Goal: Information Seeking & Learning: Stay updated

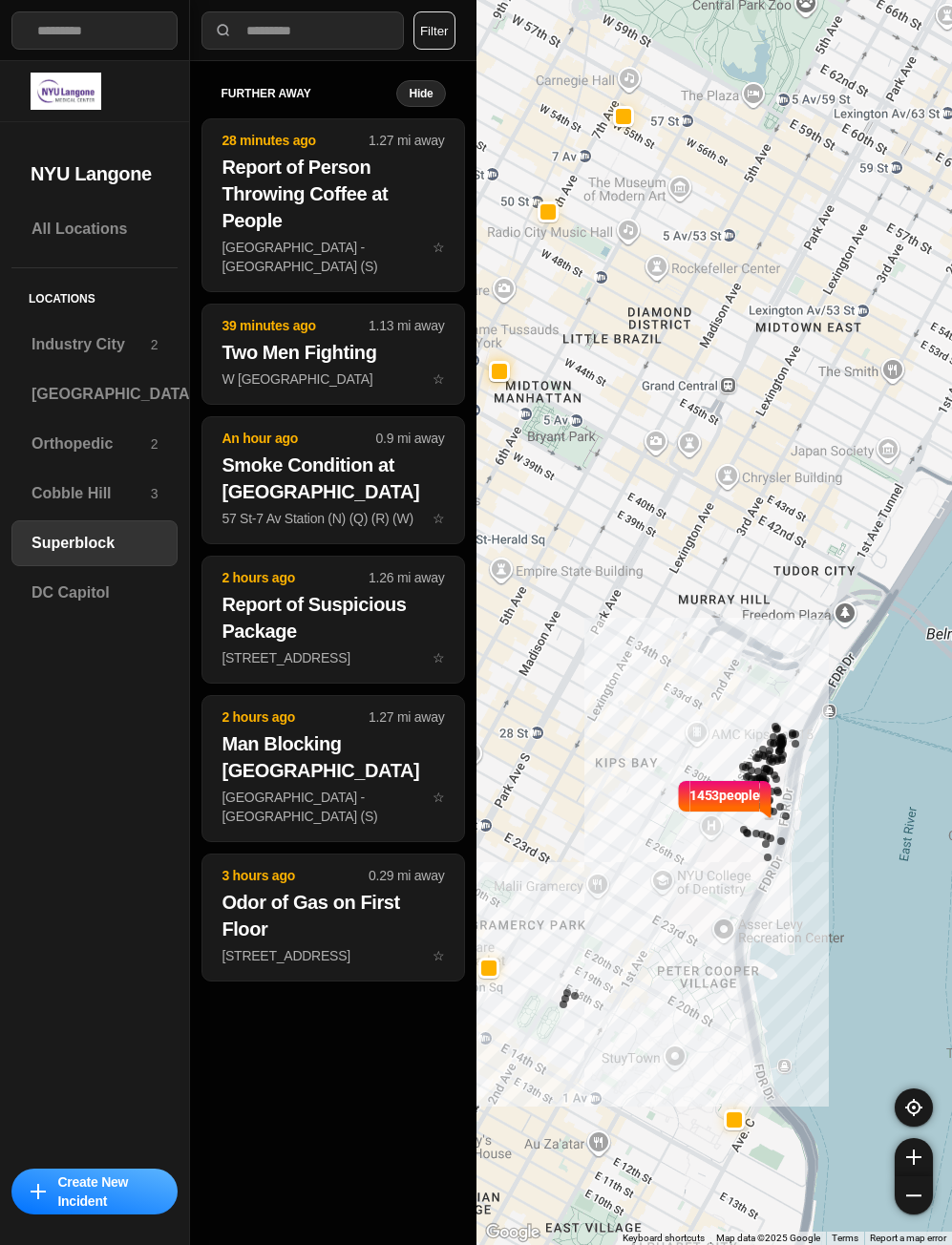
select select "*"
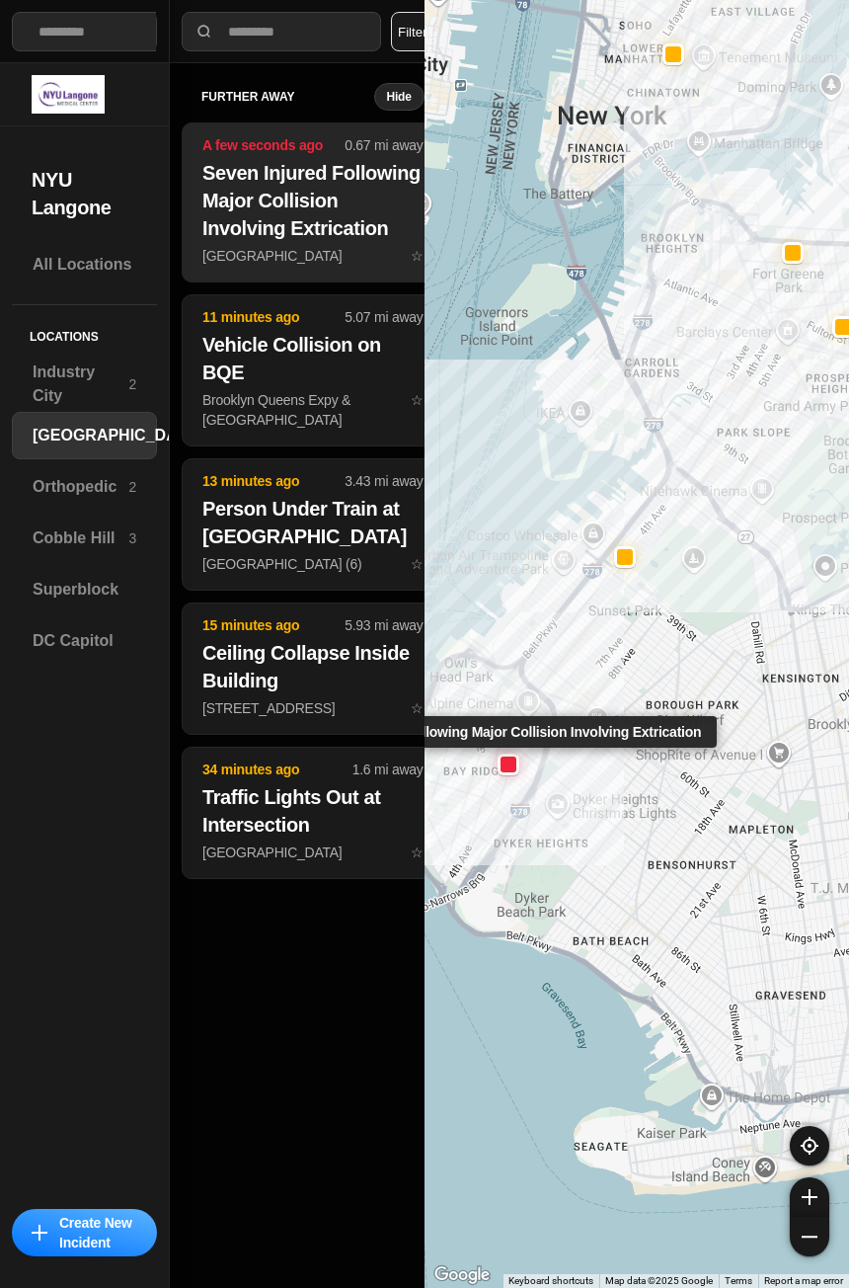
click at [247, 228] on h2 "Seven Injured Following Major Collision Involving Extrication" at bounding box center [312, 200] width 221 height 83
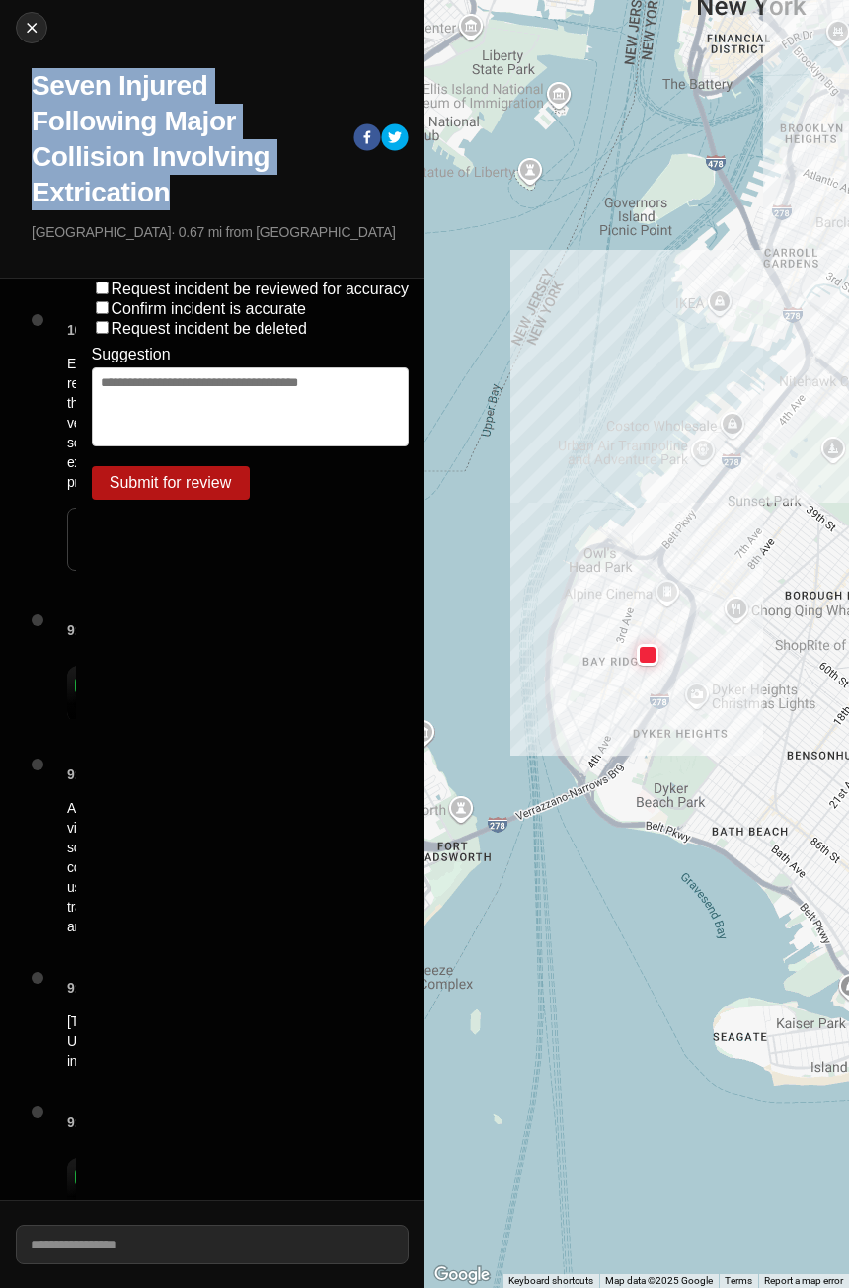
drag, startPoint x: 36, startPoint y: 92, endPoint x: 170, endPoint y: 197, distance: 170.3
click at [170, 197] on h1 "Seven Injured Following Major Collision Involving Extrication" at bounding box center [185, 139] width 306 height 142
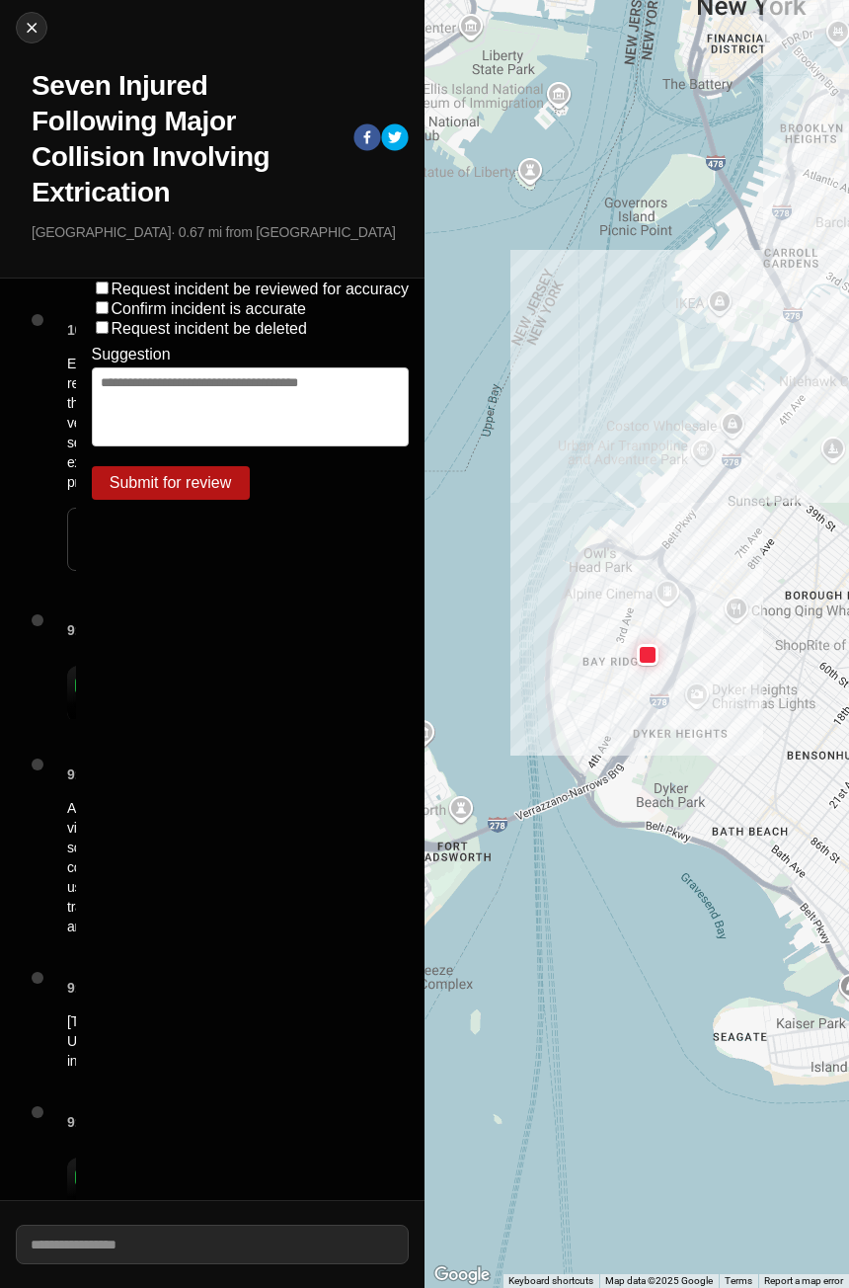
click at [173, 226] on p "78th St & 4th Ave · 0.67 mi from Brooklyn" at bounding box center [220, 232] width 377 height 20
click at [32, 32] on img at bounding box center [32, 28] width 20 height 20
select select "*"
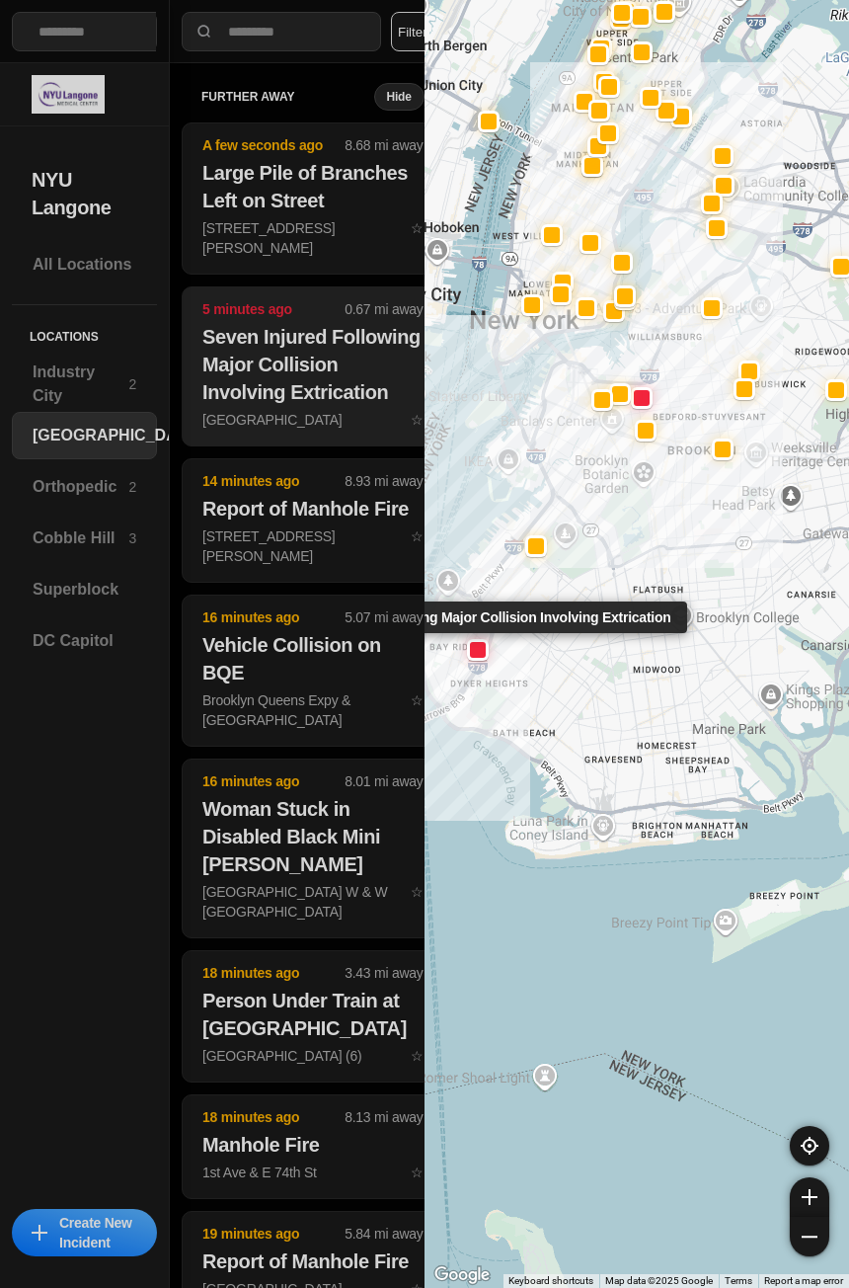
click at [299, 336] on h2 "Seven Injured Following Major Collision Involving Extrication" at bounding box center [312, 364] width 221 height 83
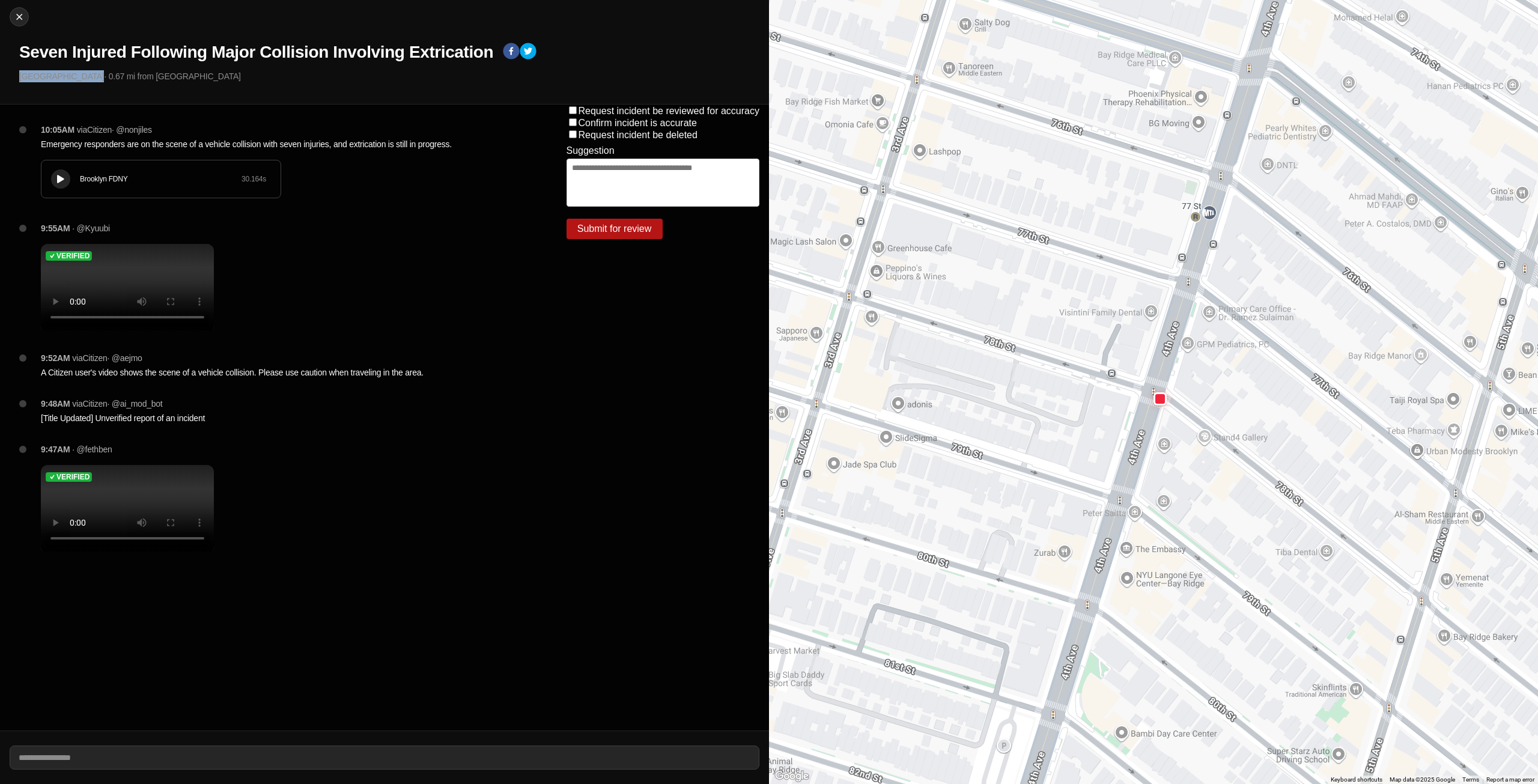
drag, startPoint x: 19, startPoint y: 77, endPoint x: 80, endPoint y: 76, distance: 61.0
click at [80, 76] on div "Close Seven Injured Following Major Collision Involving Extrication [GEOGRAPHIC…" at bounding box center [384, 52] width 769 height 105
copy p "[GEOGRAPHIC_DATA]"
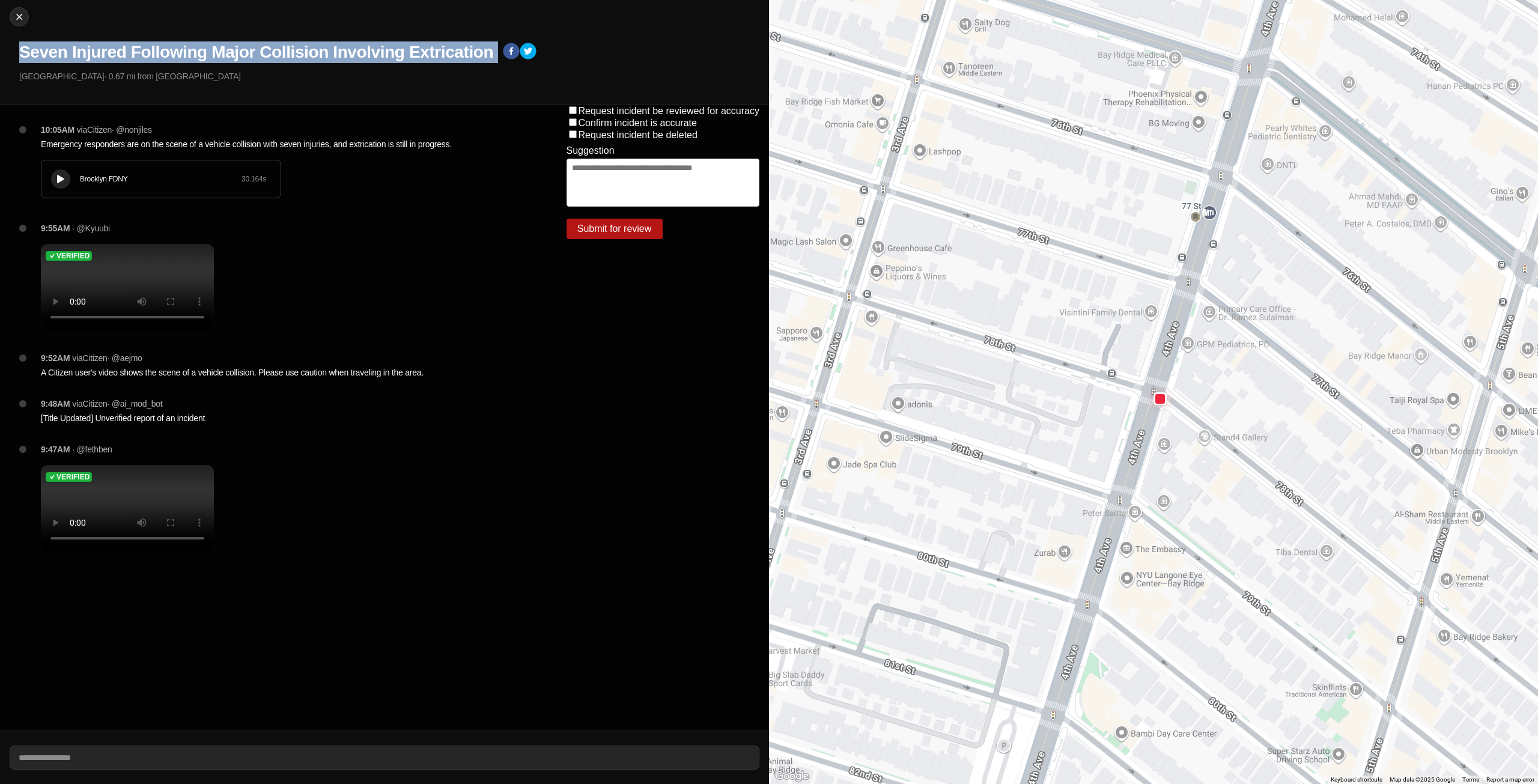
drag, startPoint x: 20, startPoint y: 55, endPoint x: 499, endPoint y: 53, distance: 479.0
click at [499, 53] on div "Seven Injured Following Major Collision Involving Extrication" at bounding box center [389, 52] width 740 height 22
copy div "Seven Injured Following Major Collision Involving Extrication"
click at [16, 15] on img at bounding box center [19, 17] width 12 height 12
select select "*"
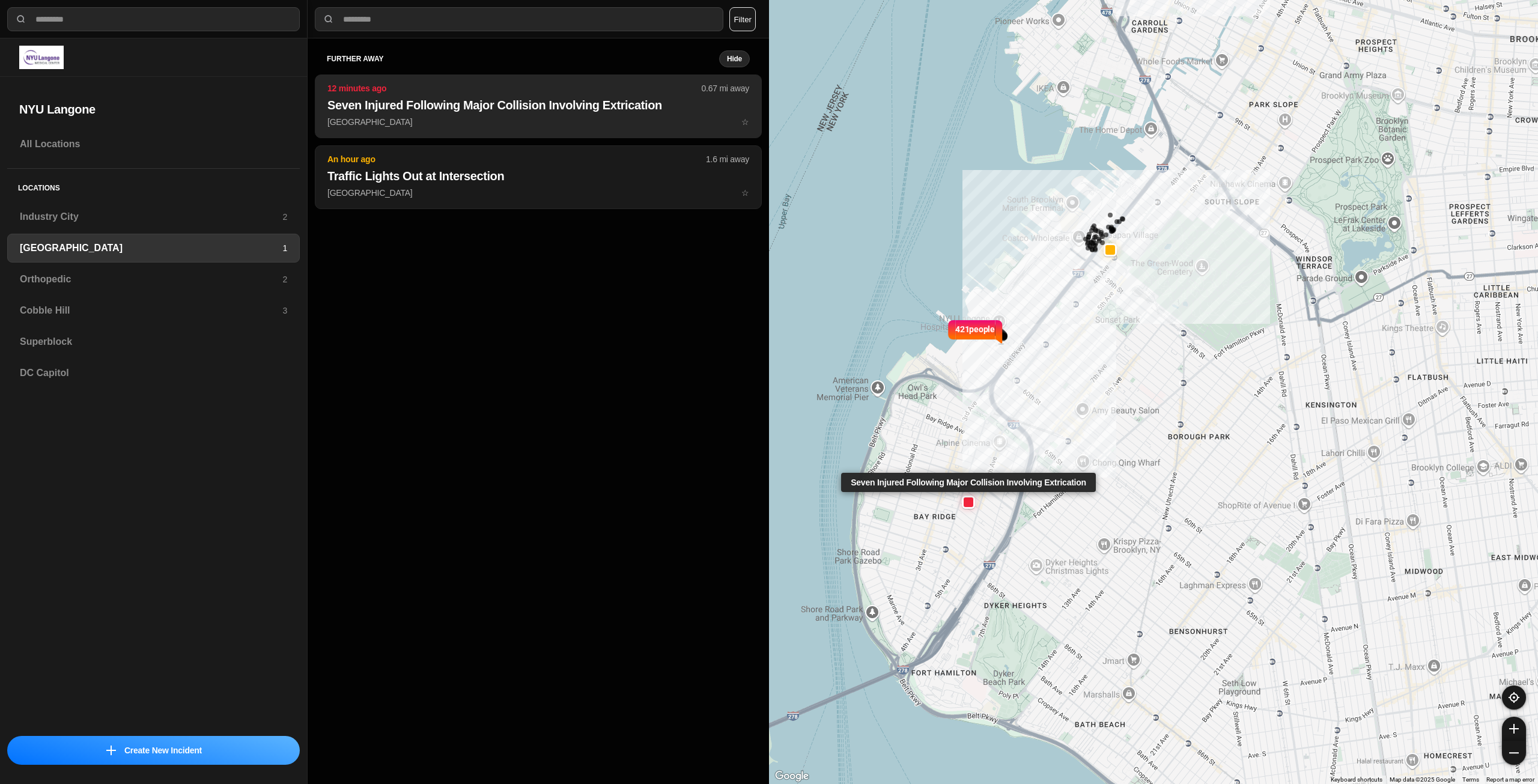
click at [471, 122] on p "[GEOGRAPHIC_DATA] ☆" at bounding box center [538, 122] width 422 height 12
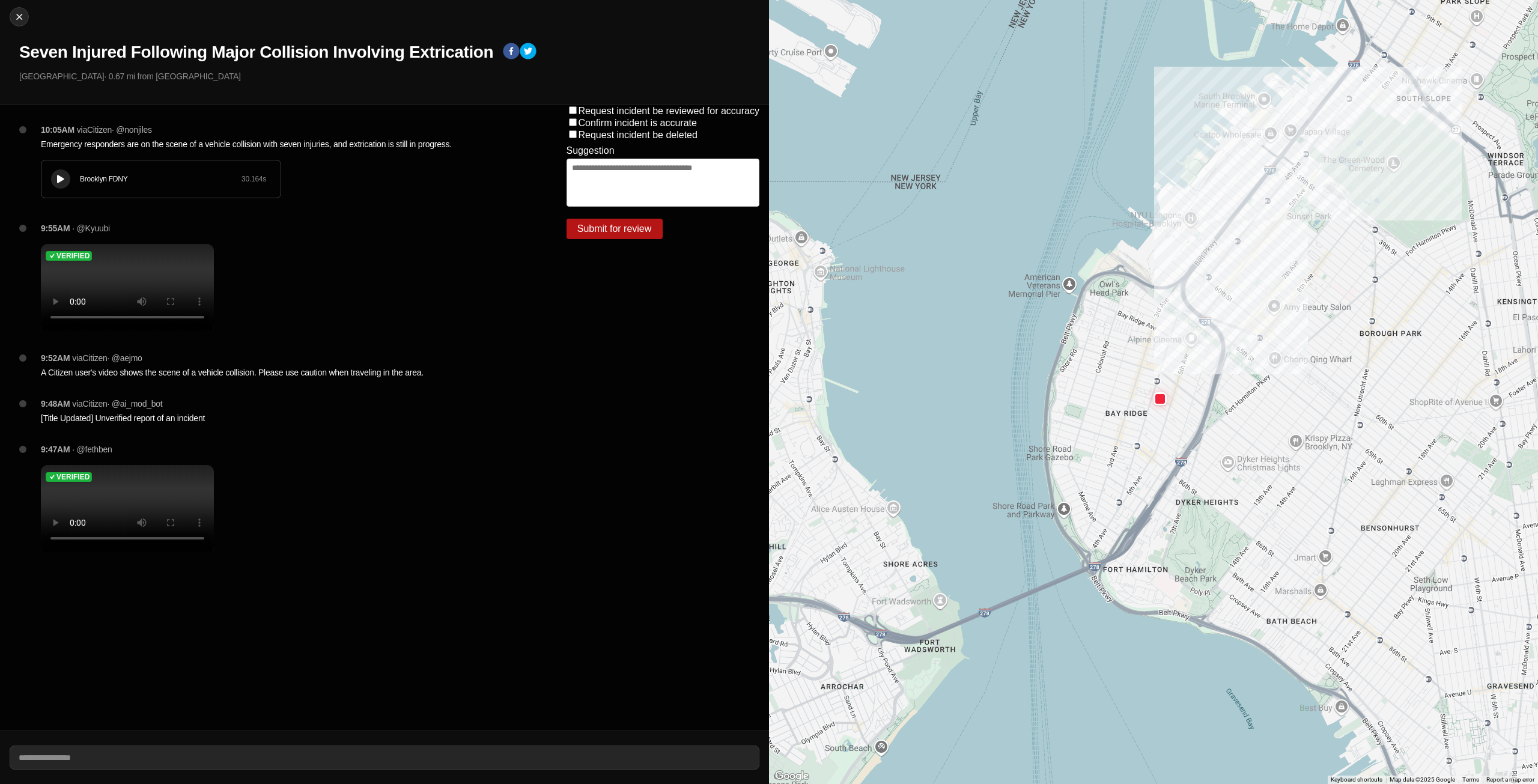
click at [61, 179] on icon at bounding box center [61, 179] width 7 height 8
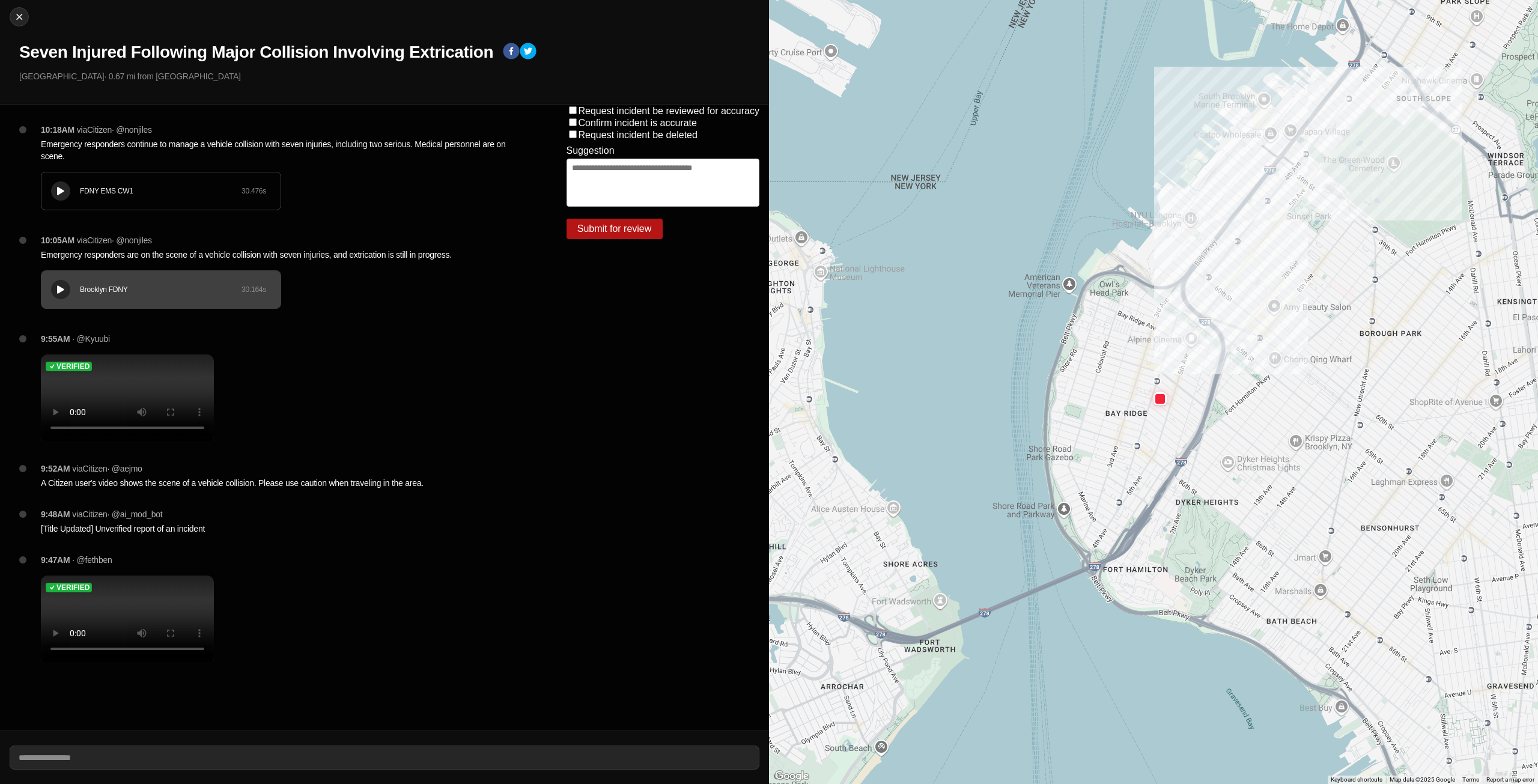
click at [89, 189] on div "FDNY EMS CW1" at bounding box center [161, 191] width 162 height 10
click at [61, 196] on button at bounding box center [61, 191] width 19 height 19
drag, startPoint x: 121, startPoint y: 193, endPoint x: 72, endPoint y: 199, distance: 49.4
click at [72, 199] on div "FDNY EMS CW1 30.476 s" at bounding box center [161, 190] width 239 height 37
click at [64, 193] on div at bounding box center [61, 191] width 12 height 9
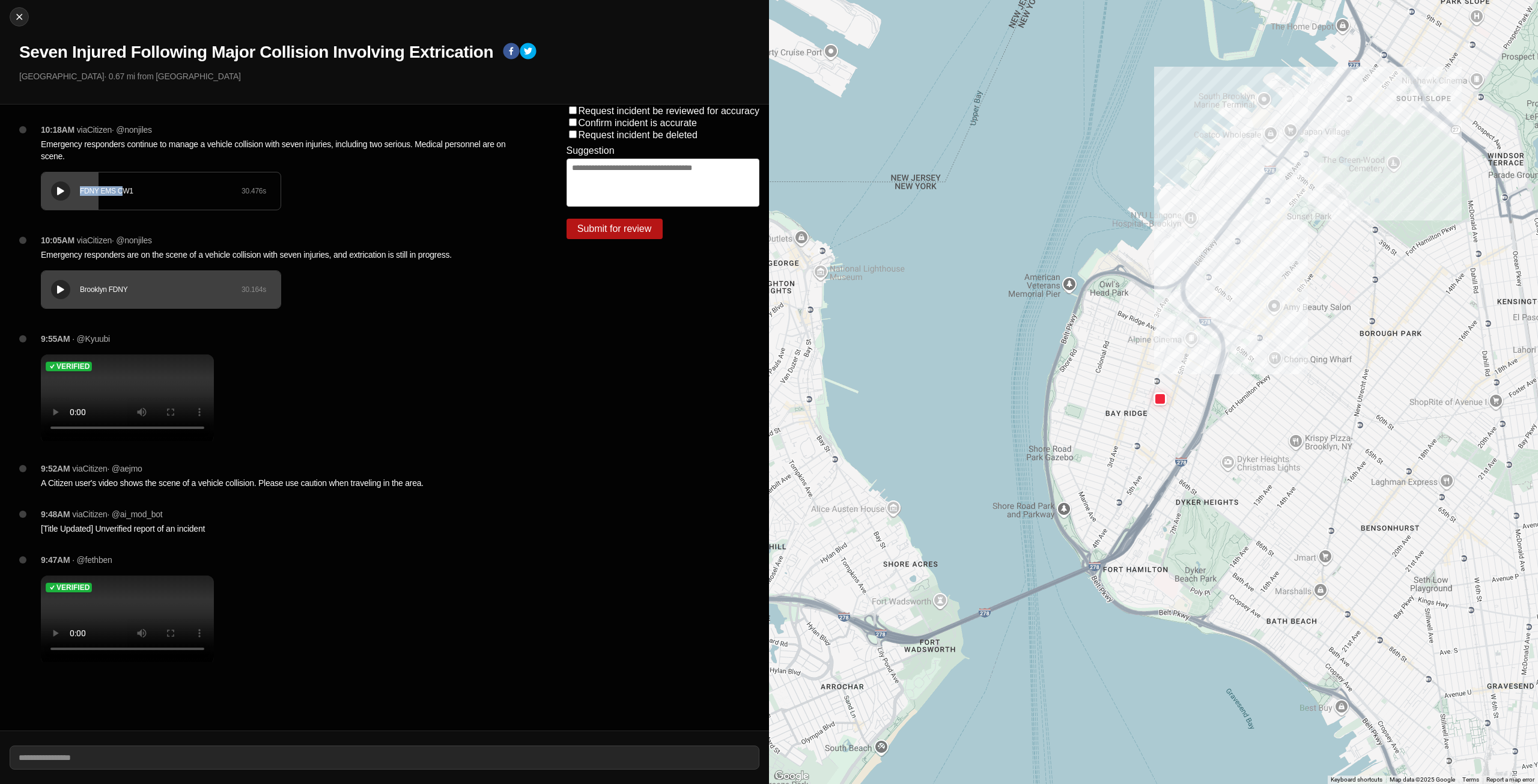
click at [59, 192] on icon at bounding box center [61, 191] width 7 height 8
click at [60, 192] on icon at bounding box center [61, 191] width 7 height 8
click at [24, 21] on img at bounding box center [19, 17] width 12 height 12
select select "*"
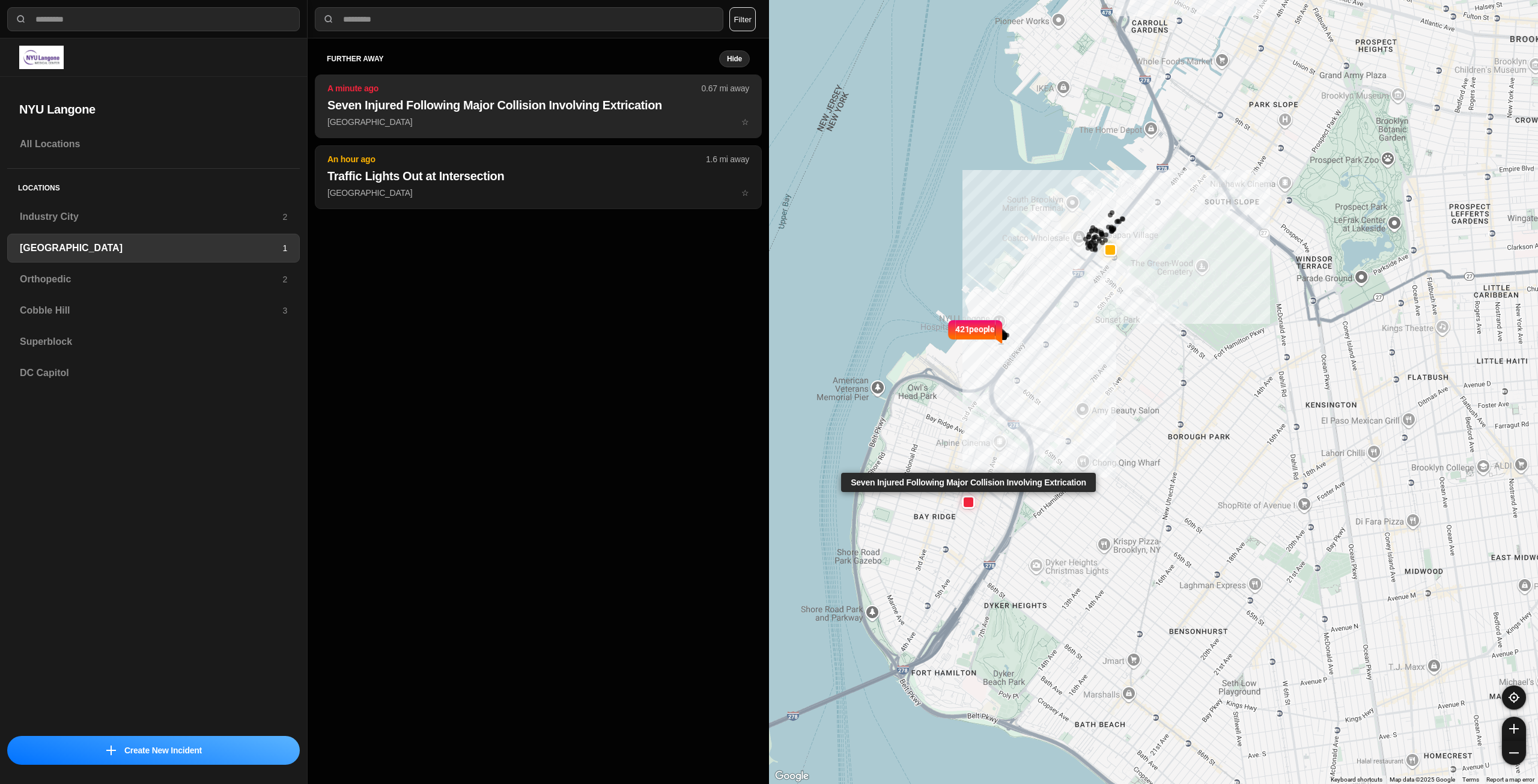
click at [417, 126] on p "[GEOGRAPHIC_DATA] ☆" at bounding box center [538, 122] width 422 height 12
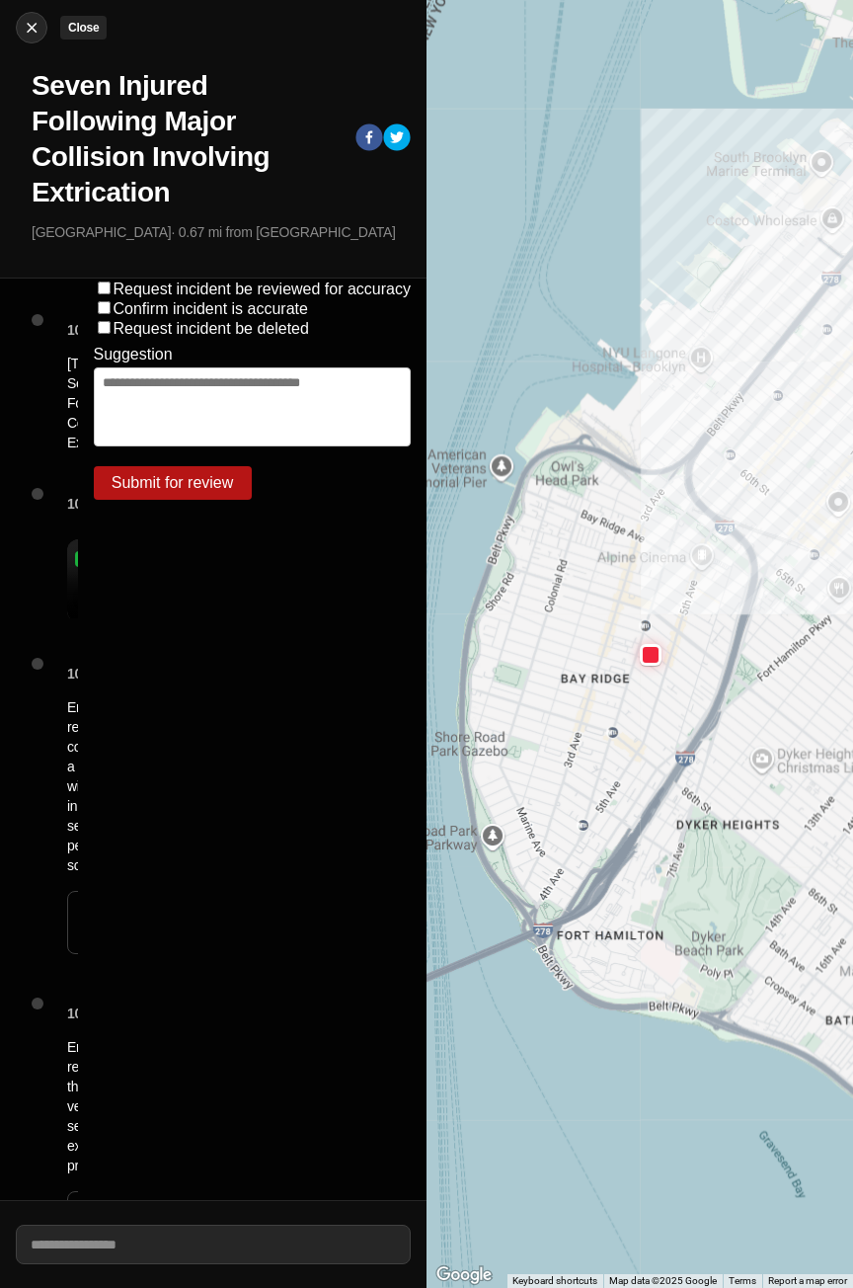
click at [29, 30] on img at bounding box center [32, 28] width 20 height 20
select select "*"
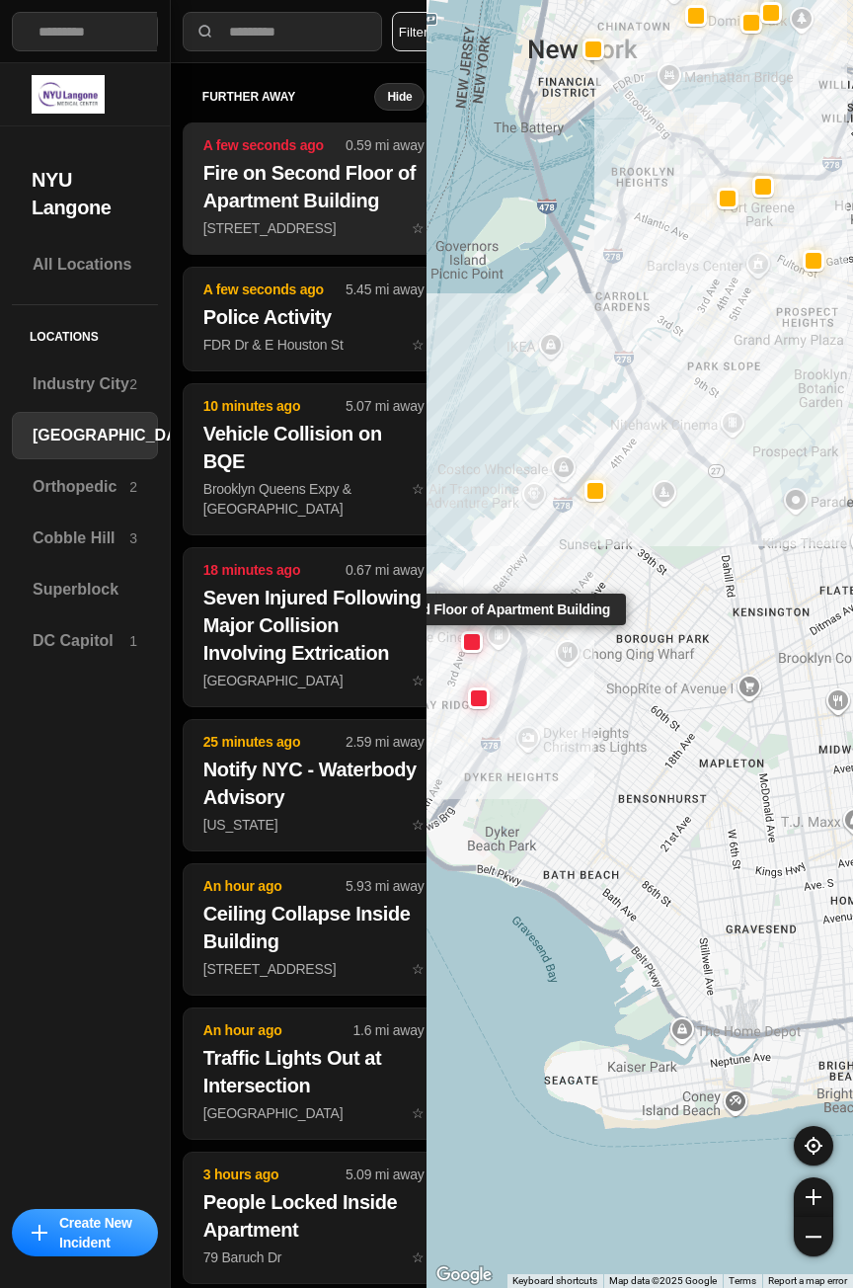
click at [300, 187] on h2 "Fire on Second Floor of Apartment Building" at bounding box center [313, 186] width 221 height 55
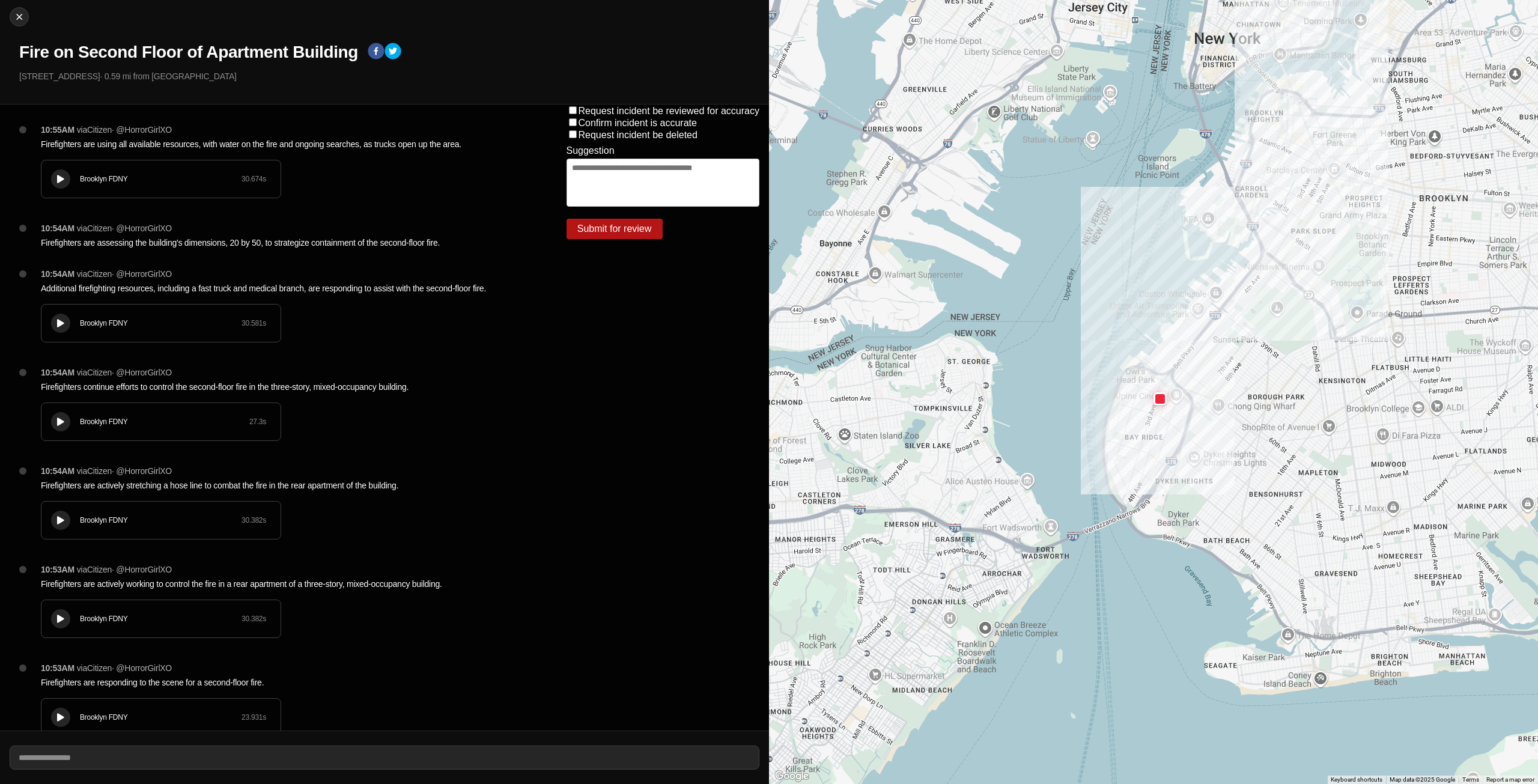
click at [71, 175] on div "Brooklyn FDNY 30.674 s" at bounding box center [161, 179] width 239 height 37
click at [63, 315] on button at bounding box center [61, 323] width 19 height 19
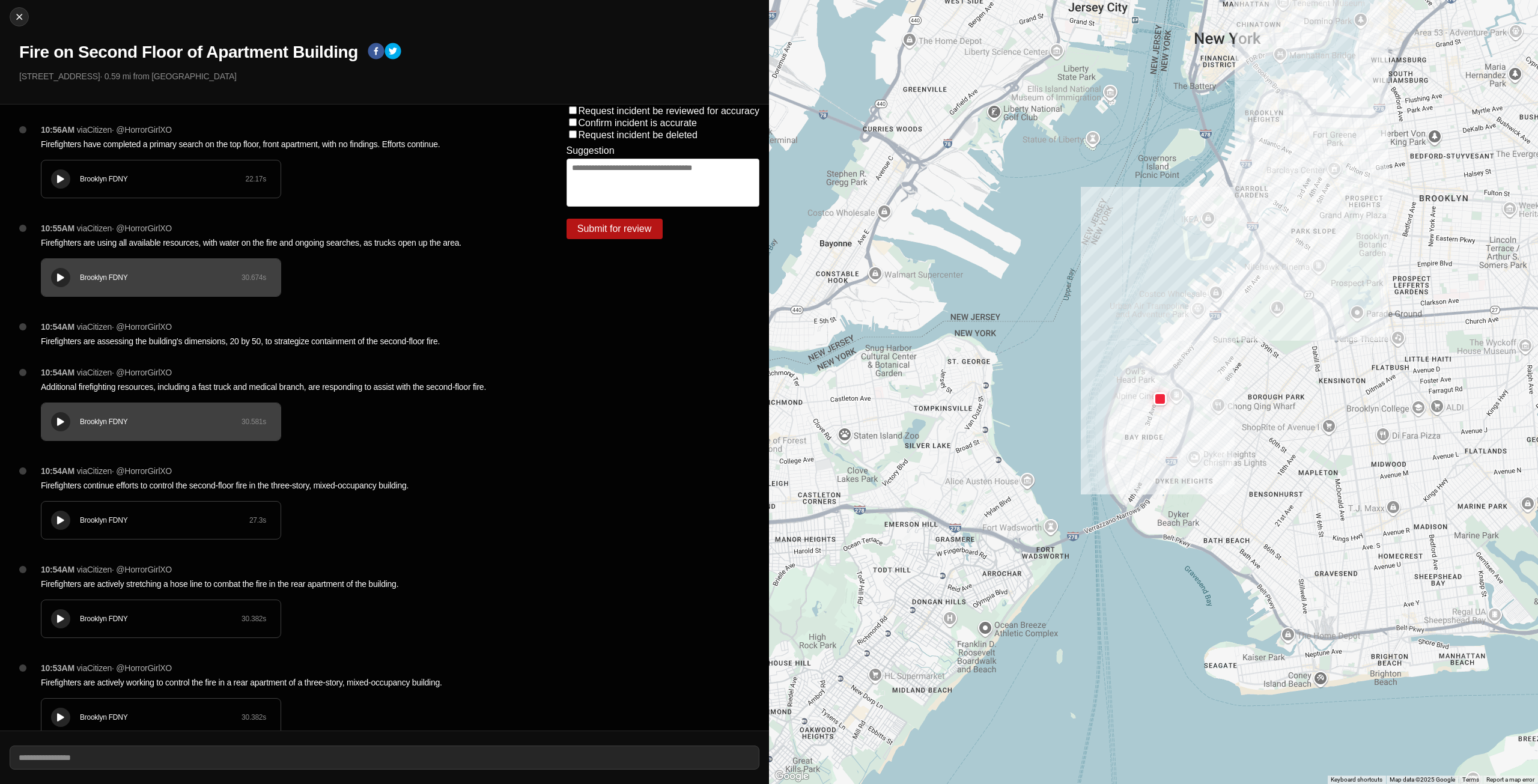
click at [70, 519] on button at bounding box center [61, 520] width 19 height 19
click at [67, 169] on div "Brooklyn FDNY 22.17 s" at bounding box center [161, 179] width 239 height 37
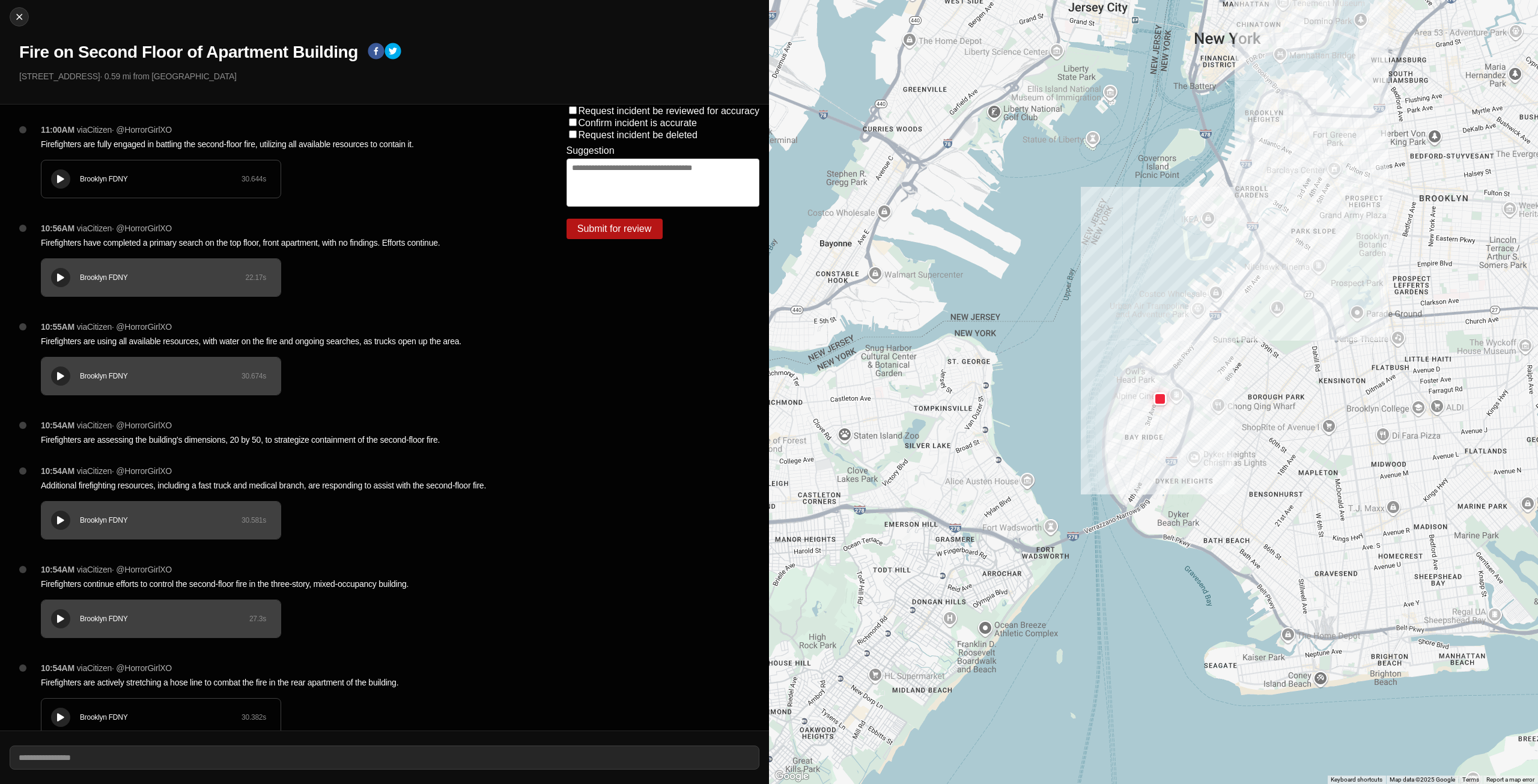
click at [84, 178] on div "Brooklyn FDNY" at bounding box center [161, 179] width 162 height 10
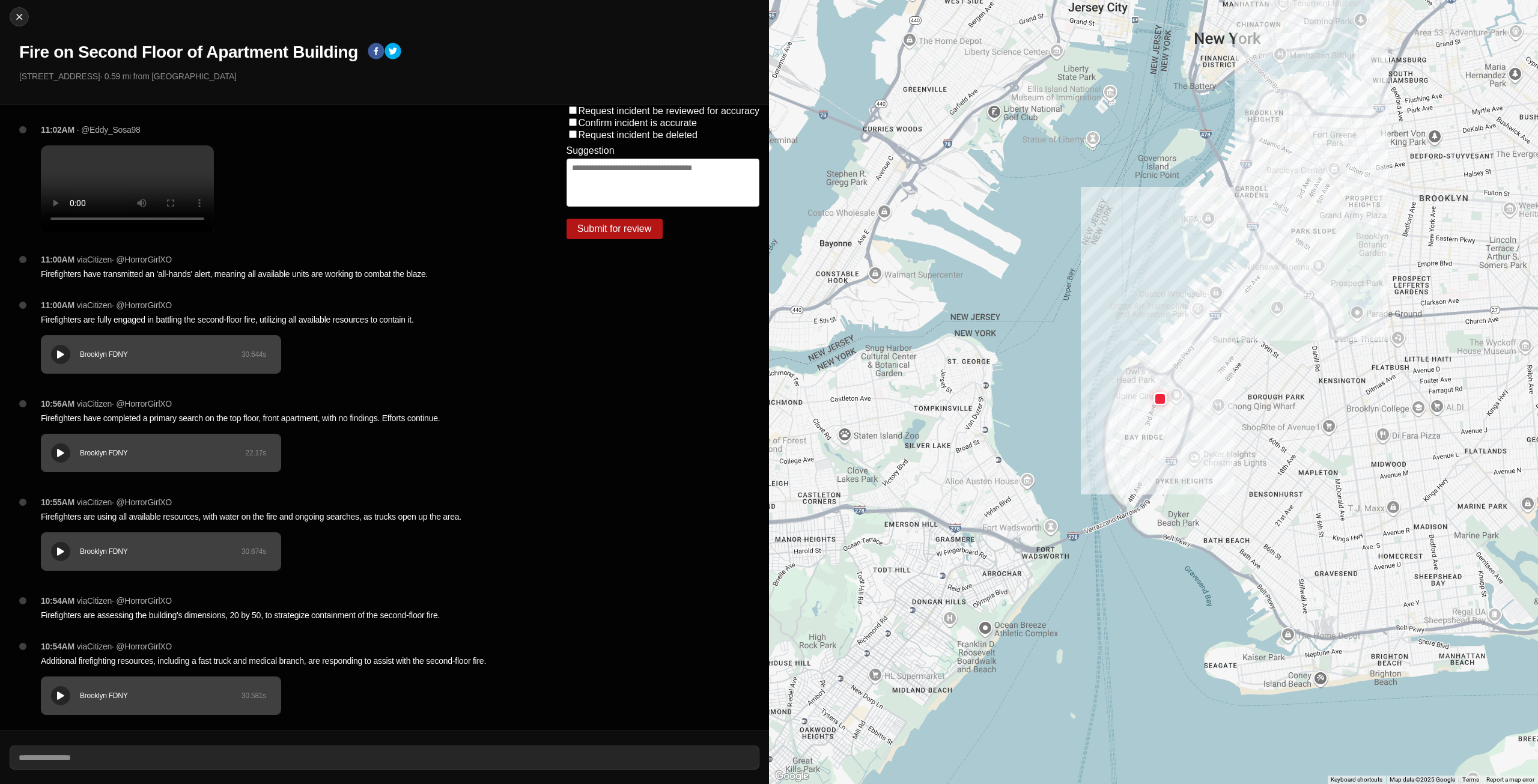
click at [300, 214] on div "11:02AM · @Eddy_Sosa98" at bounding box center [284, 188] width 506 height 130
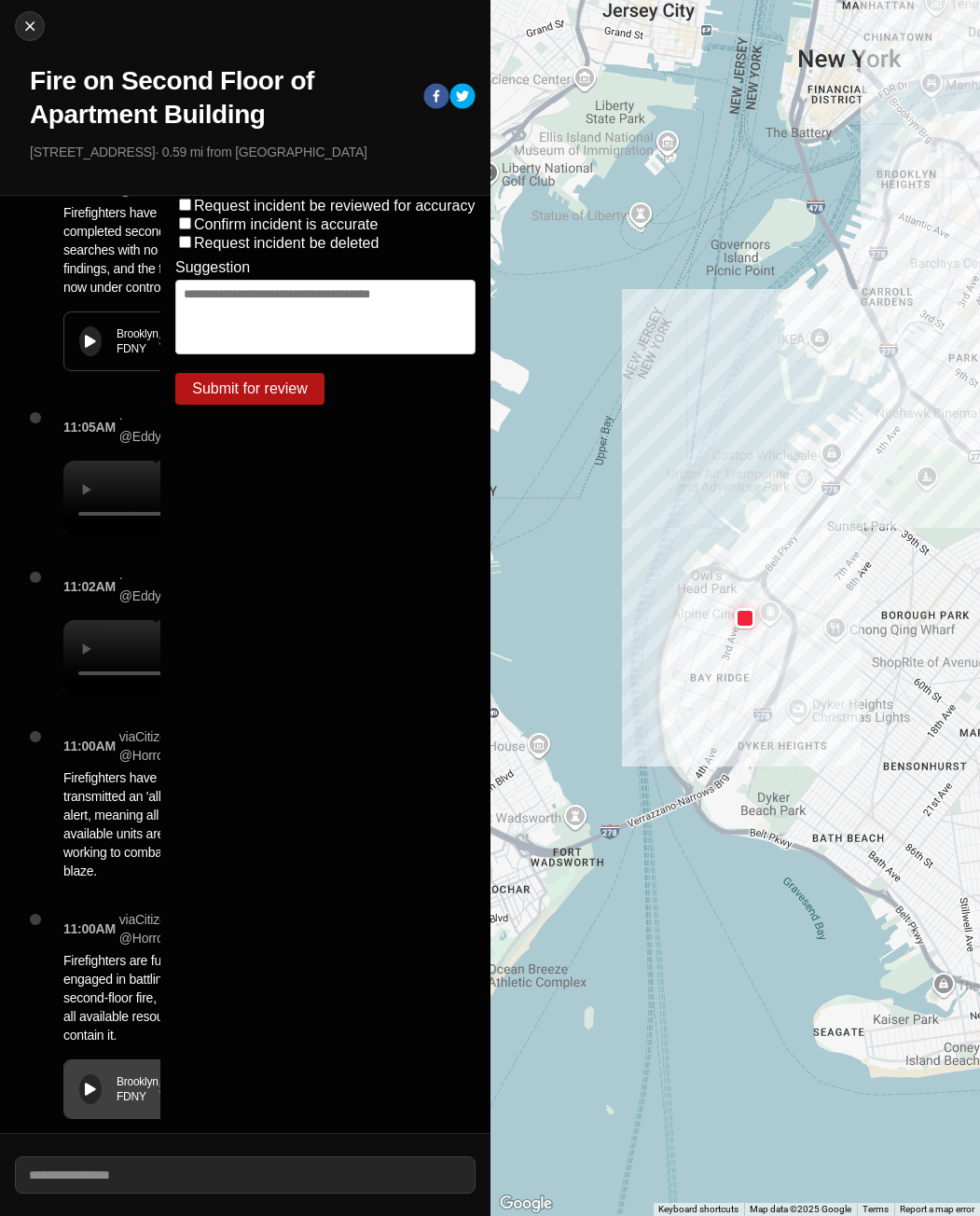
scroll to position [455, 0]
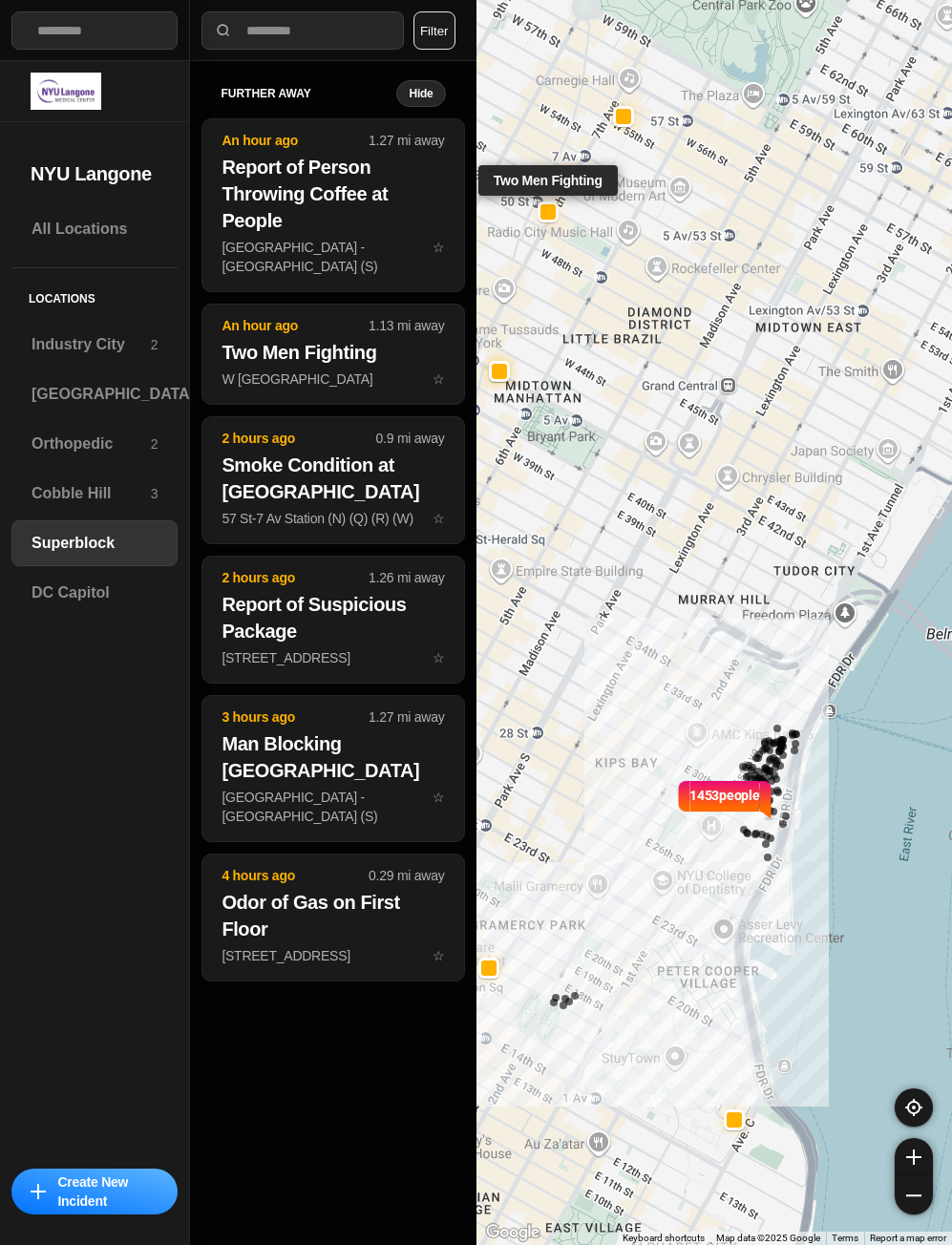
select select "*"
